Goal: Task Accomplishment & Management: Manage account settings

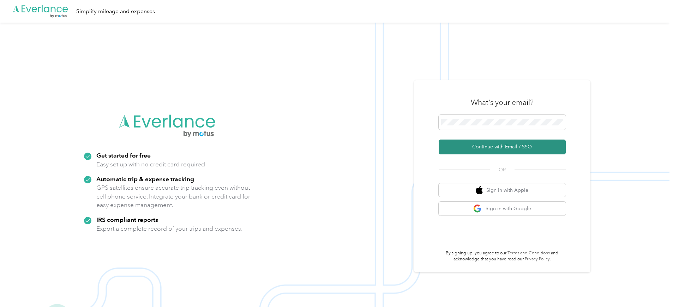
click at [507, 146] on button "Continue with Email / SSO" at bounding box center [502, 146] width 127 height 15
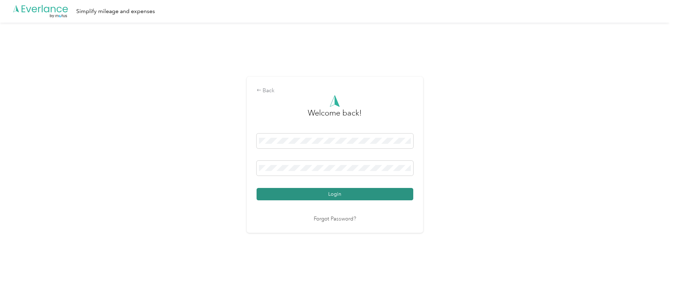
click at [346, 197] on button "Login" at bounding box center [335, 194] width 157 height 12
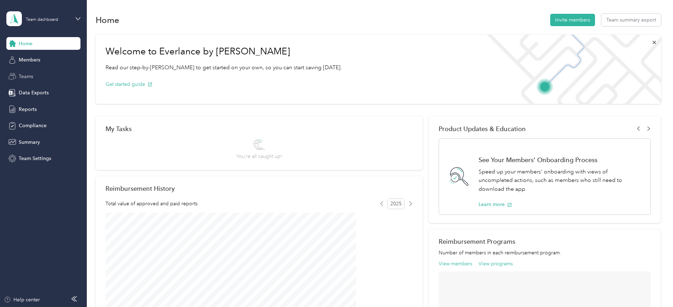
click at [25, 77] on span "Teams" at bounding box center [26, 76] width 14 height 7
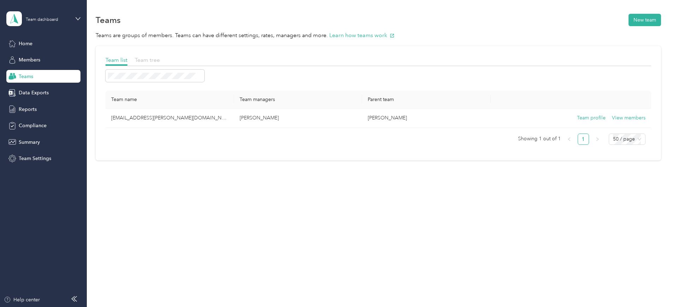
click at [160, 57] on span "Team tree" at bounding box center [147, 59] width 25 height 7
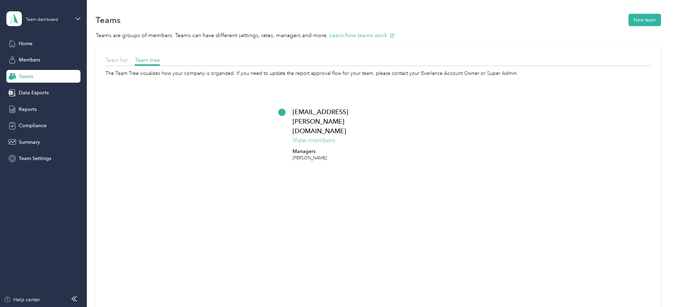
click at [335, 136] on button "View members" at bounding box center [314, 141] width 43 height 10
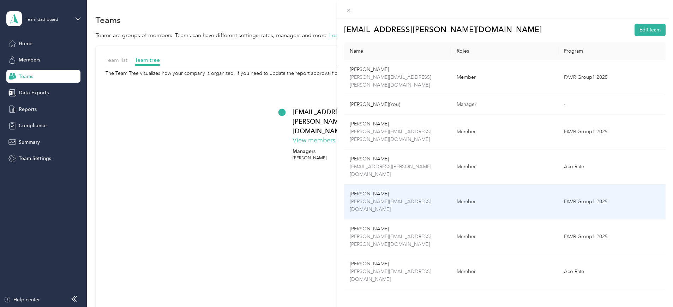
click at [415, 198] on p "[PERSON_NAME][EMAIL_ADDRESS][DOMAIN_NAME]" at bounding box center [398, 206] width 96 height 16
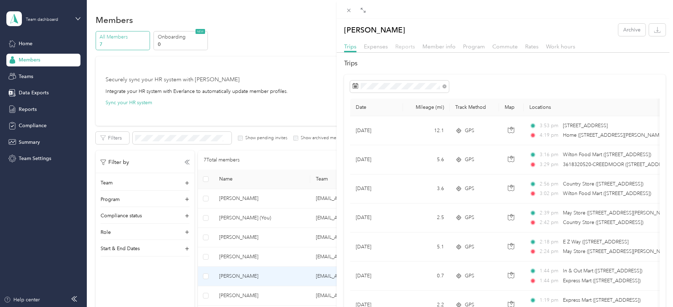
click at [406, 45] on span "Reports" at bounding box center [405, 46] width 20 height 7
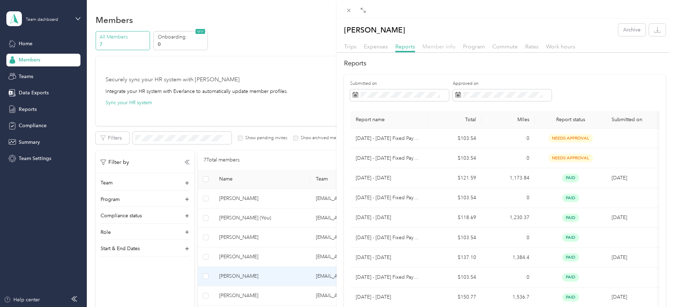
click at [436, 47] on span "Member info" at bounding box center [439, 46] width 33 height 7
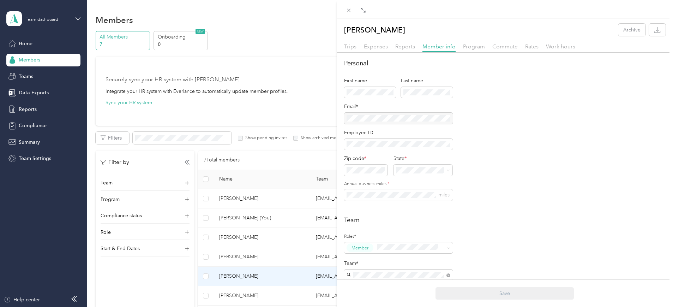
scroll to position [147, 0]
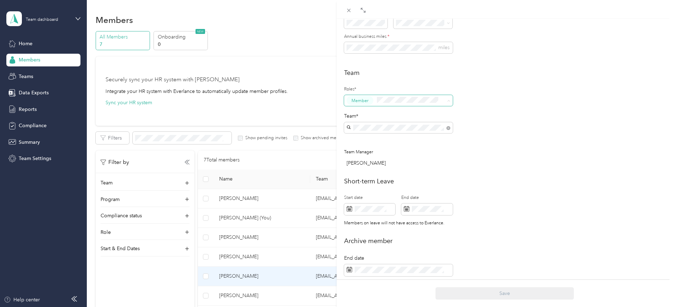
click at [492, 98] on div "Team Roles* Member Team* Team Manager [PERSON_NAME]" at bounding box center [505, 119] width 322 height 102
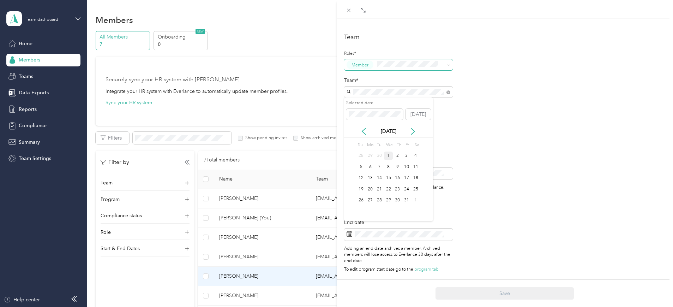
click at [388, 154] on div "1" at bounding box center [388, 155] width 9 height 9
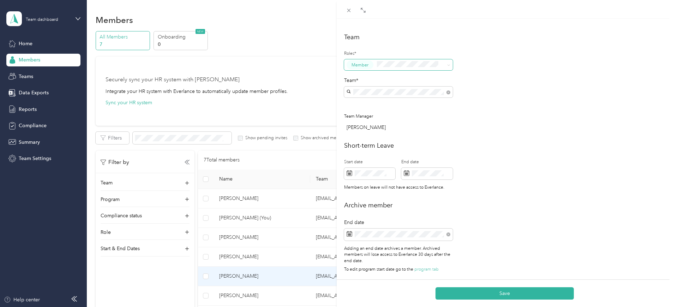
click at [501, 167] on div "Short-term Leave Start date End date Members on leave will not have access to E…" at bounding box center [505, 168] width 322 height 54
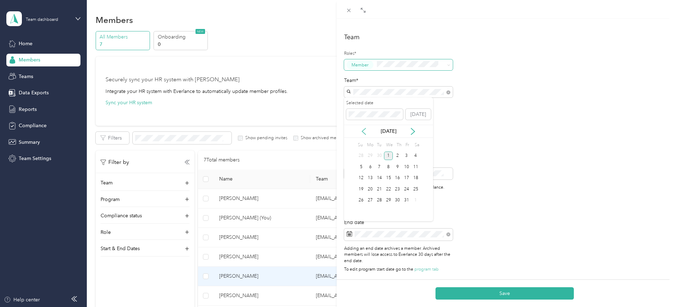
click at [364, 134] on icon at bounding box center [363, 131] width 7 height 7
click at [415, 175] on div "20" at bounding box center [415, 178] width 9 height 9
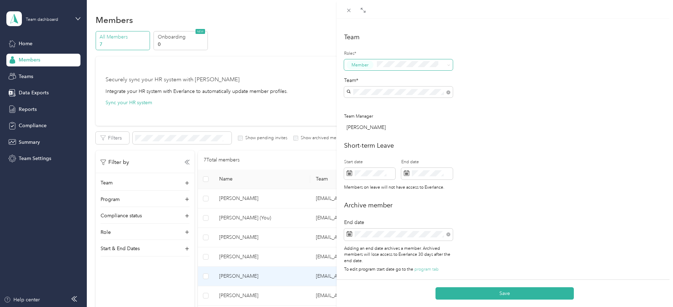
click at [494, 185] on div "Short-term Leave Start date End date Members on leave will not have access to E…" at bounding box center [505, 168] width 322 height 54
click at [491, 291] on button "Save" at bounding box center [505, 293] width 138 height 12
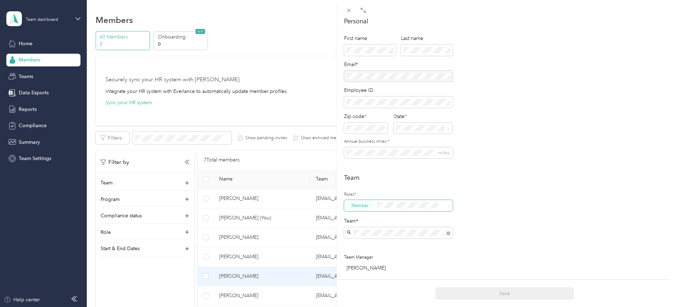
scroll to position [0, 0]
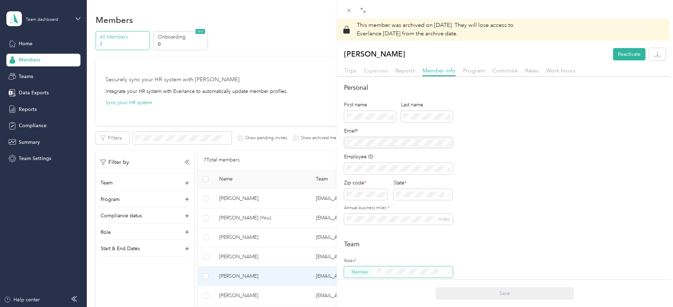
click at [383, 70] on span "Expenses" at bounding box center [376, 70] width 24 height 7
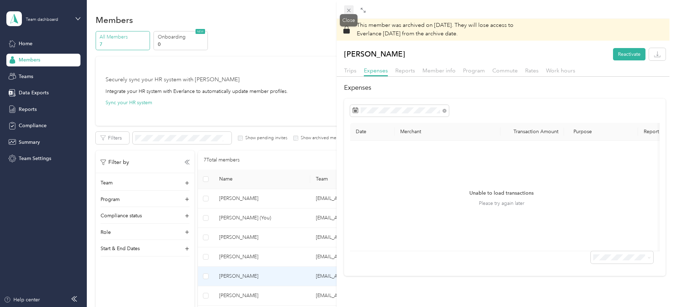
click at [347, 6] on span at bounding box center [349, 10] width 10 height 10
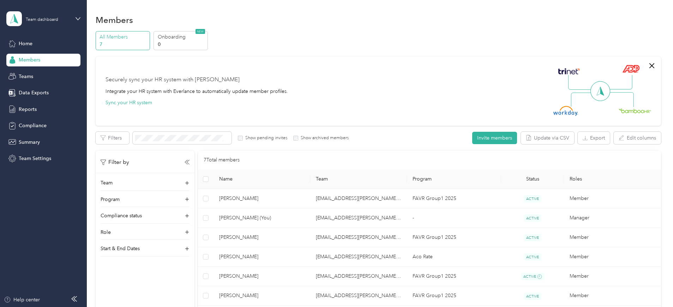
click at [293, 47] on div "All Members 7 Onboarding 0 NEW" at bounding box center [379, 40] width 566 height 19
